Goal: Find specific page/section: Find specific page/section

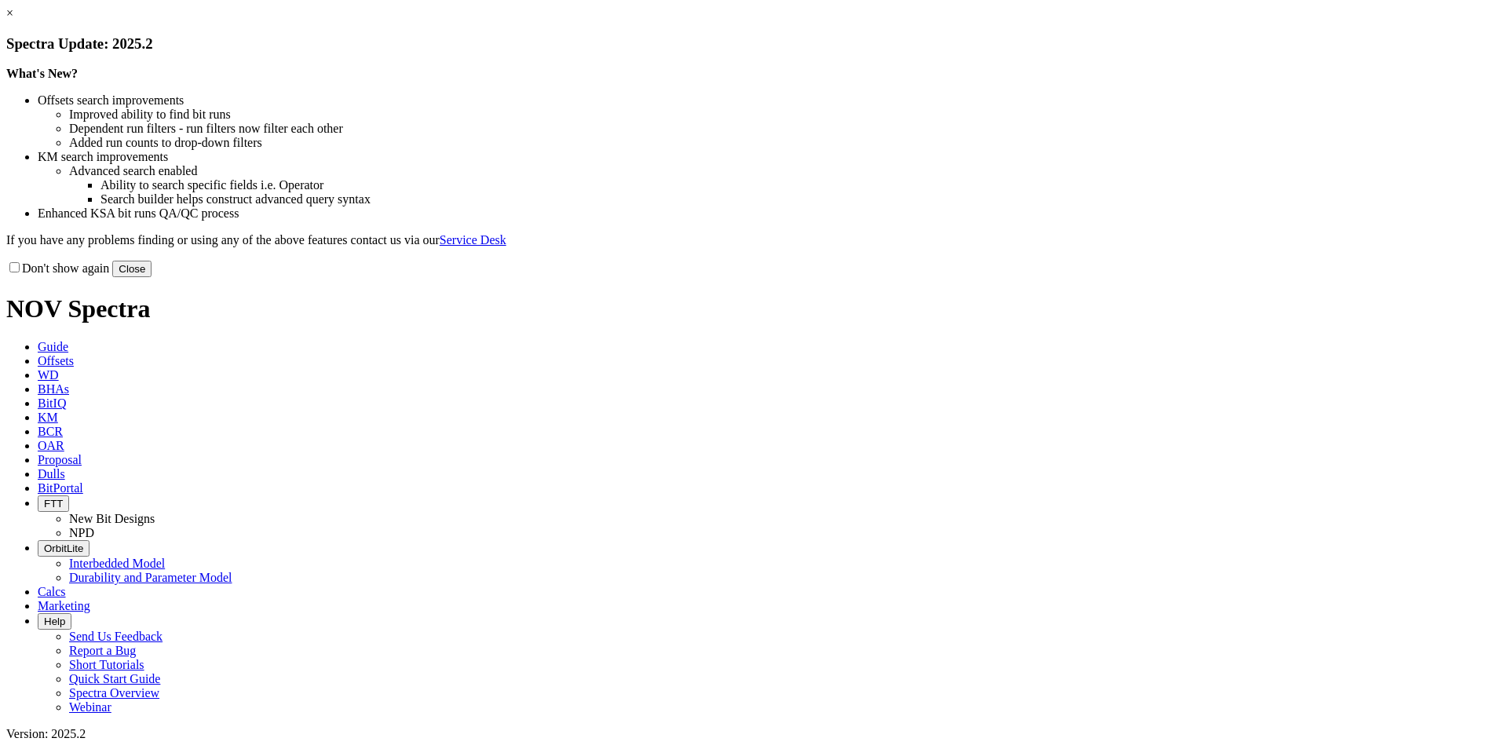
click at [151, 277] on button "Close" at bounding box center [131, 269] width 39 height 16
